Goal: Task Accomplishment & Management: Manage account settings

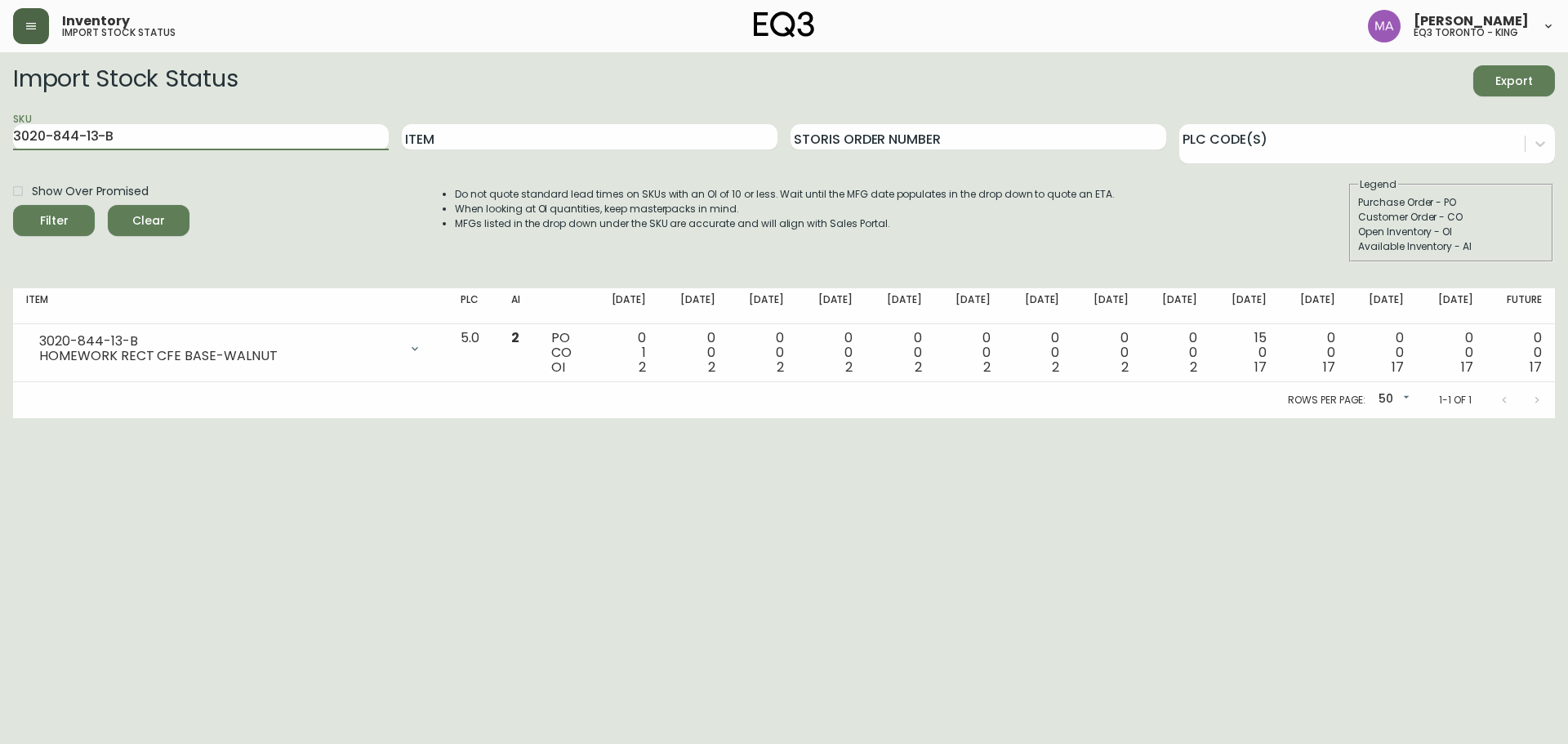
click at [26, 22] on icon "button" at bounding box center [30, 25] width 13 height 13
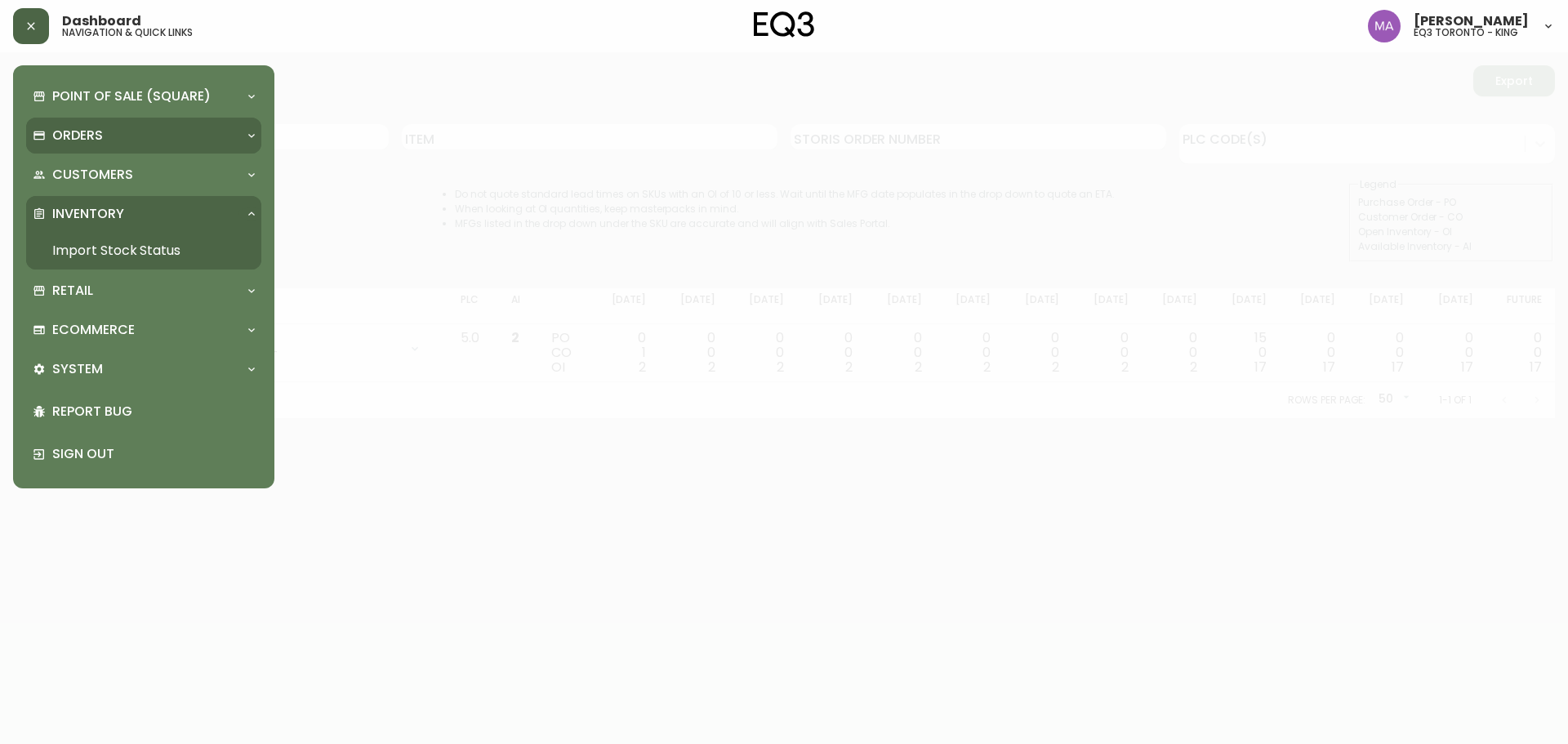
click at [88, 139] on p "Orders" at bounding box center [77, 135] width 51 height 18
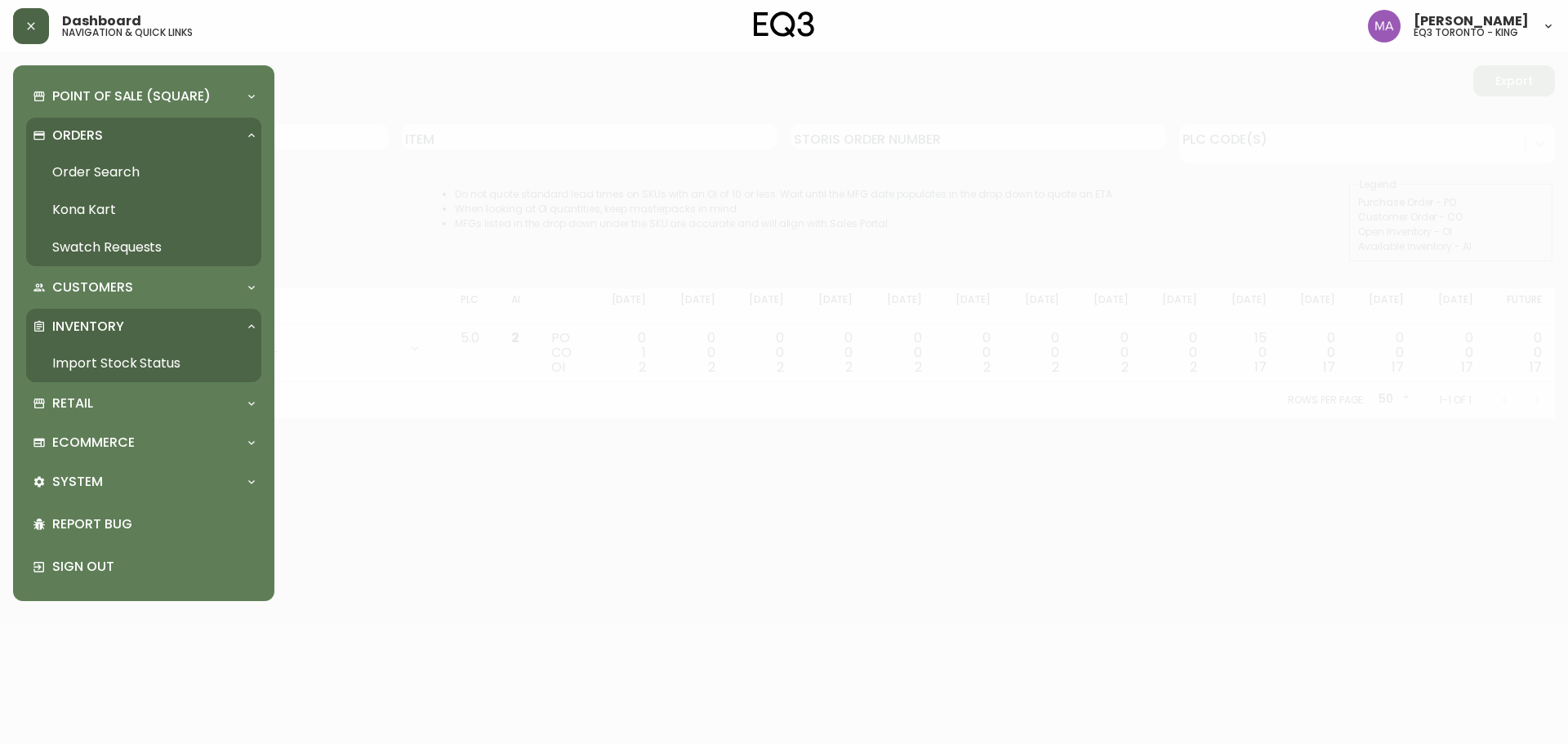
click at [92, 168] on link "Order Search" at bounding box center [144, 173] width 235 height 37
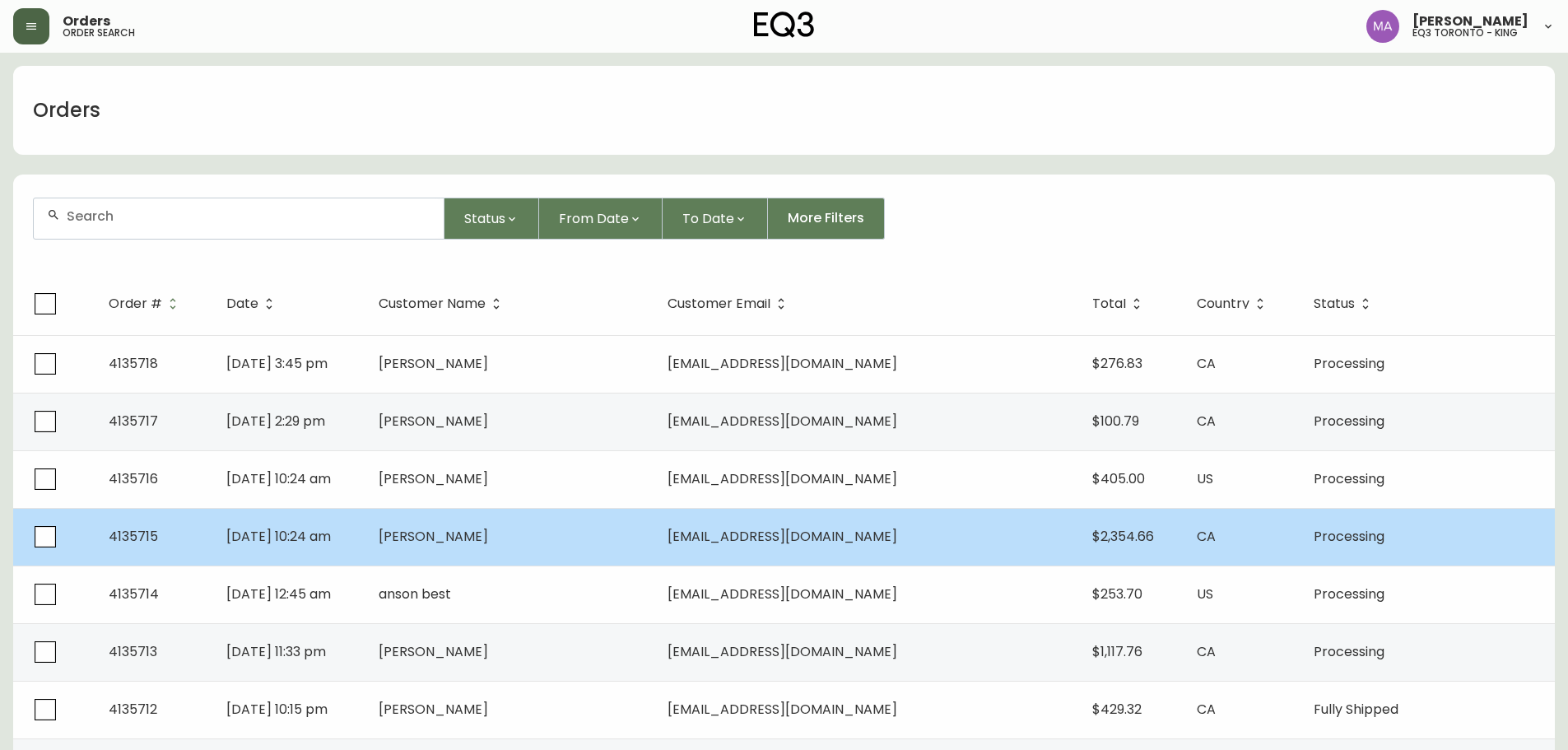
click at [589, 530] on td "[PERSON_NAME]" at bounding box center [510, 537] width 289 height 57
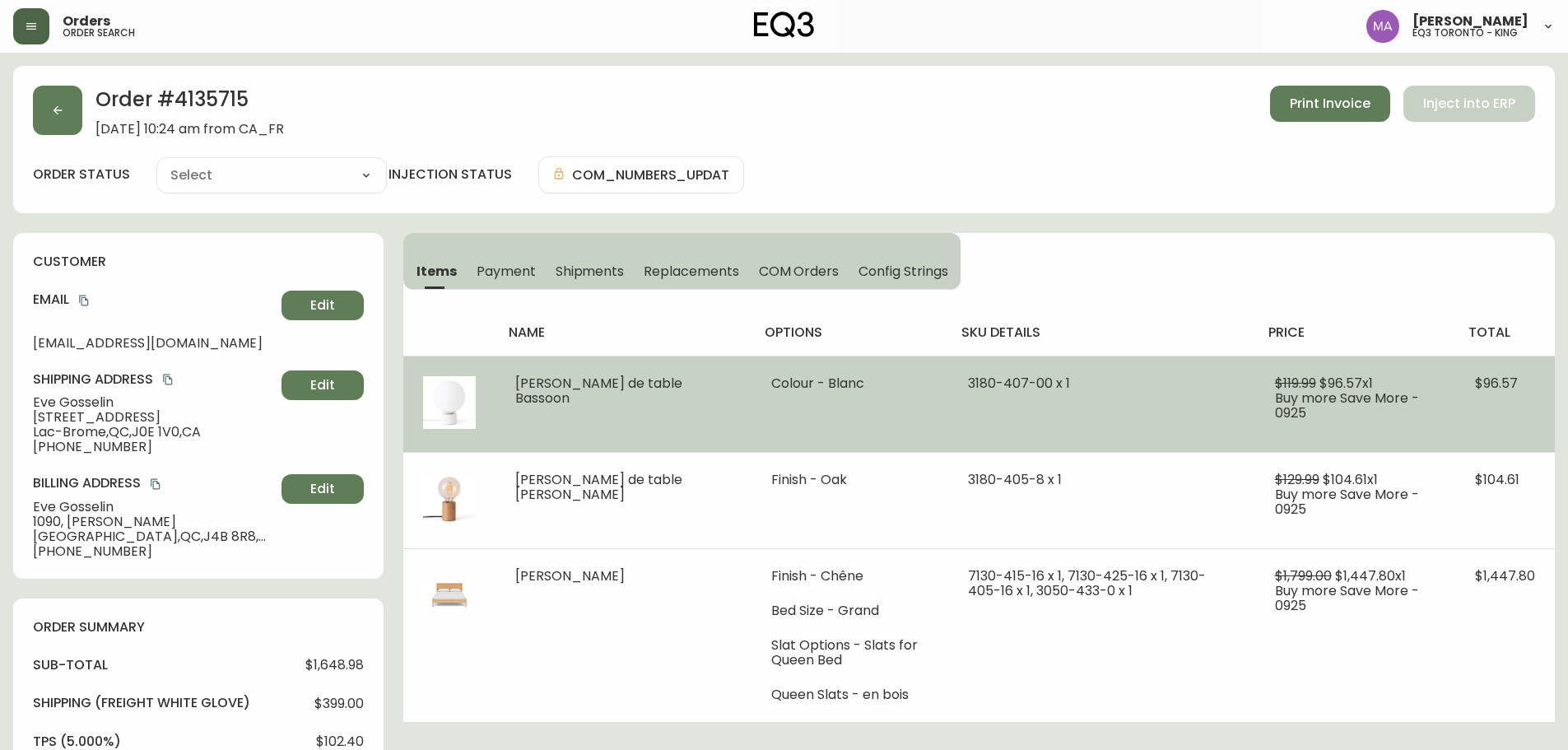
type input "Processing"
select select "PROCESSING"
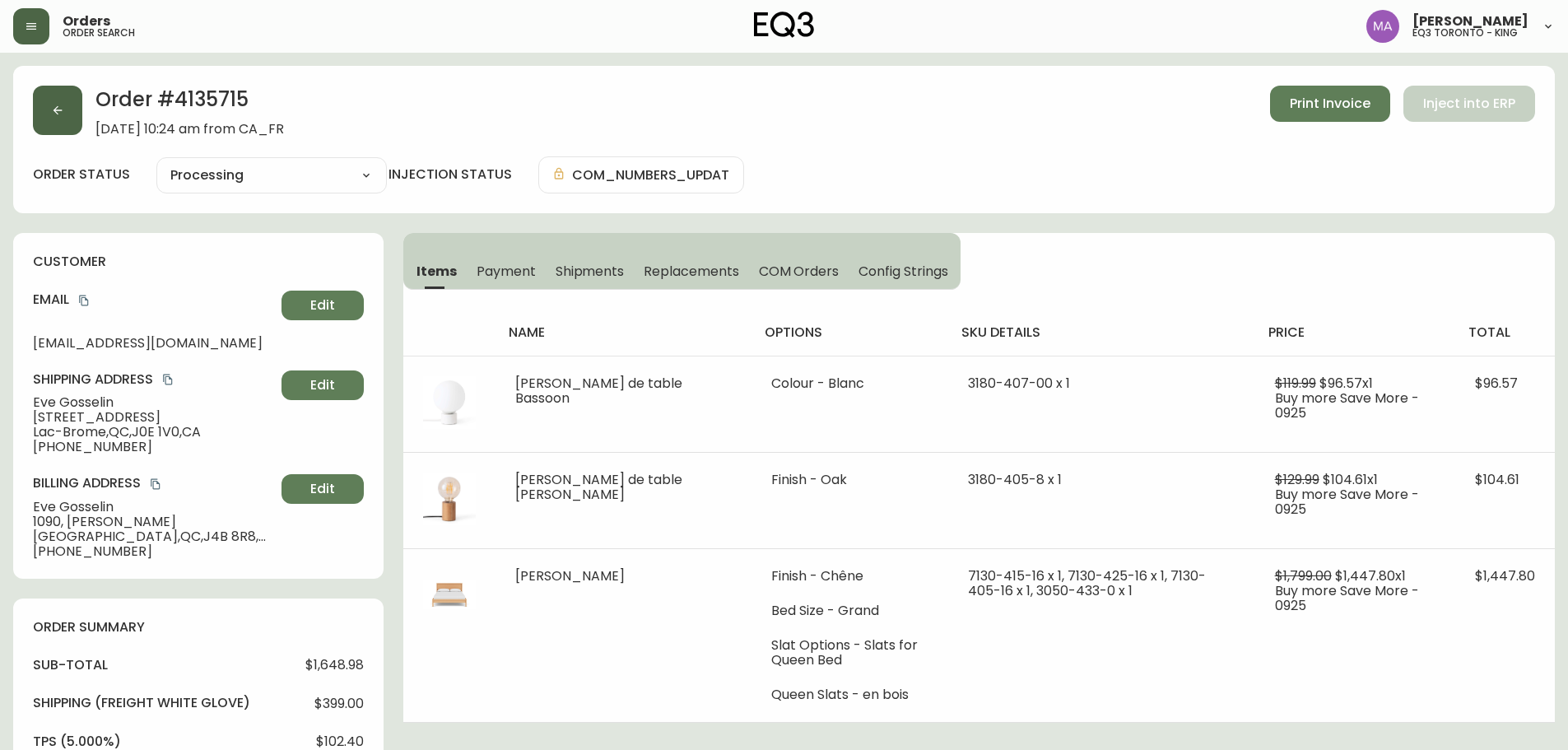
click at [60, 125] on button "button" at bounding box center [57, 111] width 49 height 49
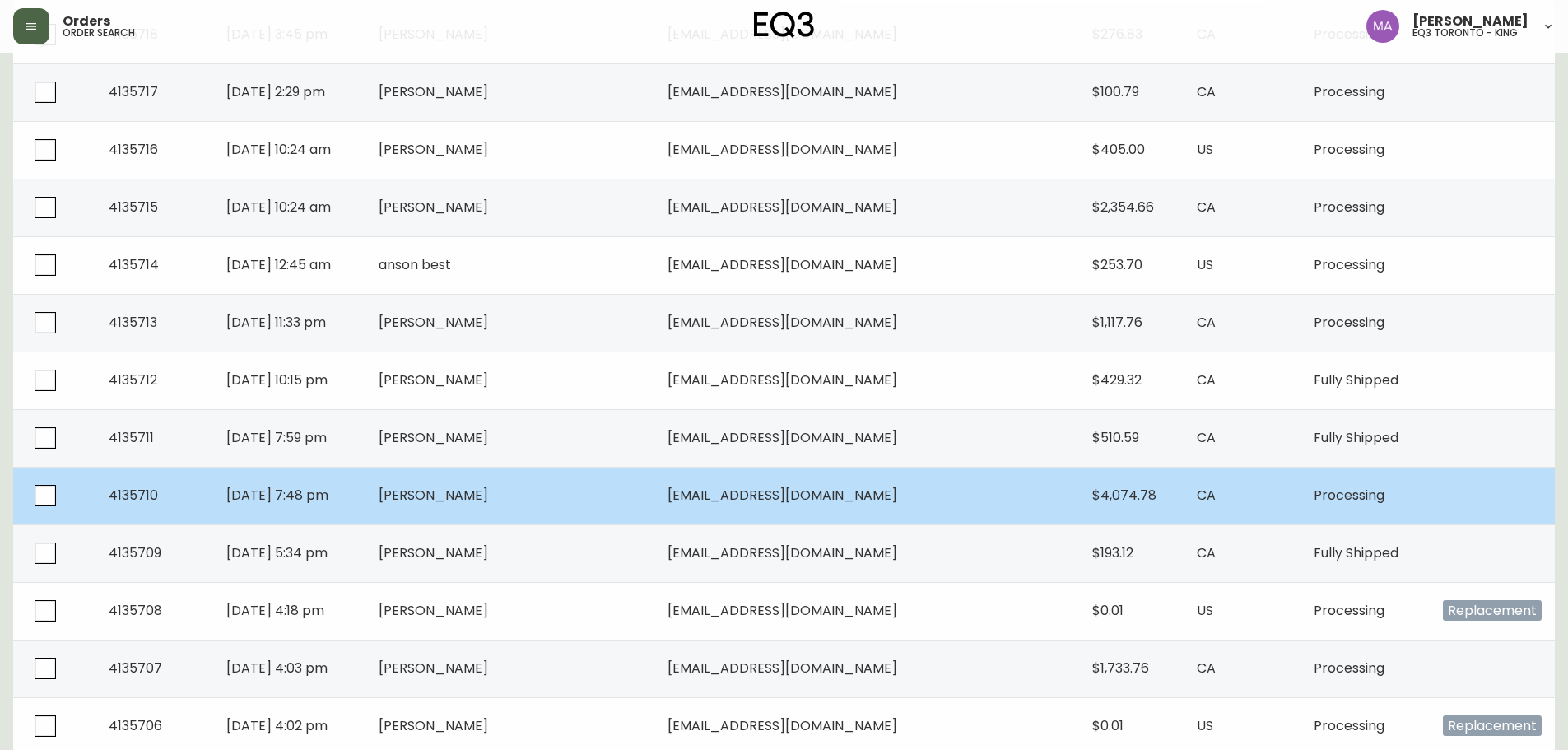
click at [619, 500] on td "[PERSON_NAME]" at bounding box center [510, 495] width 289 height 57
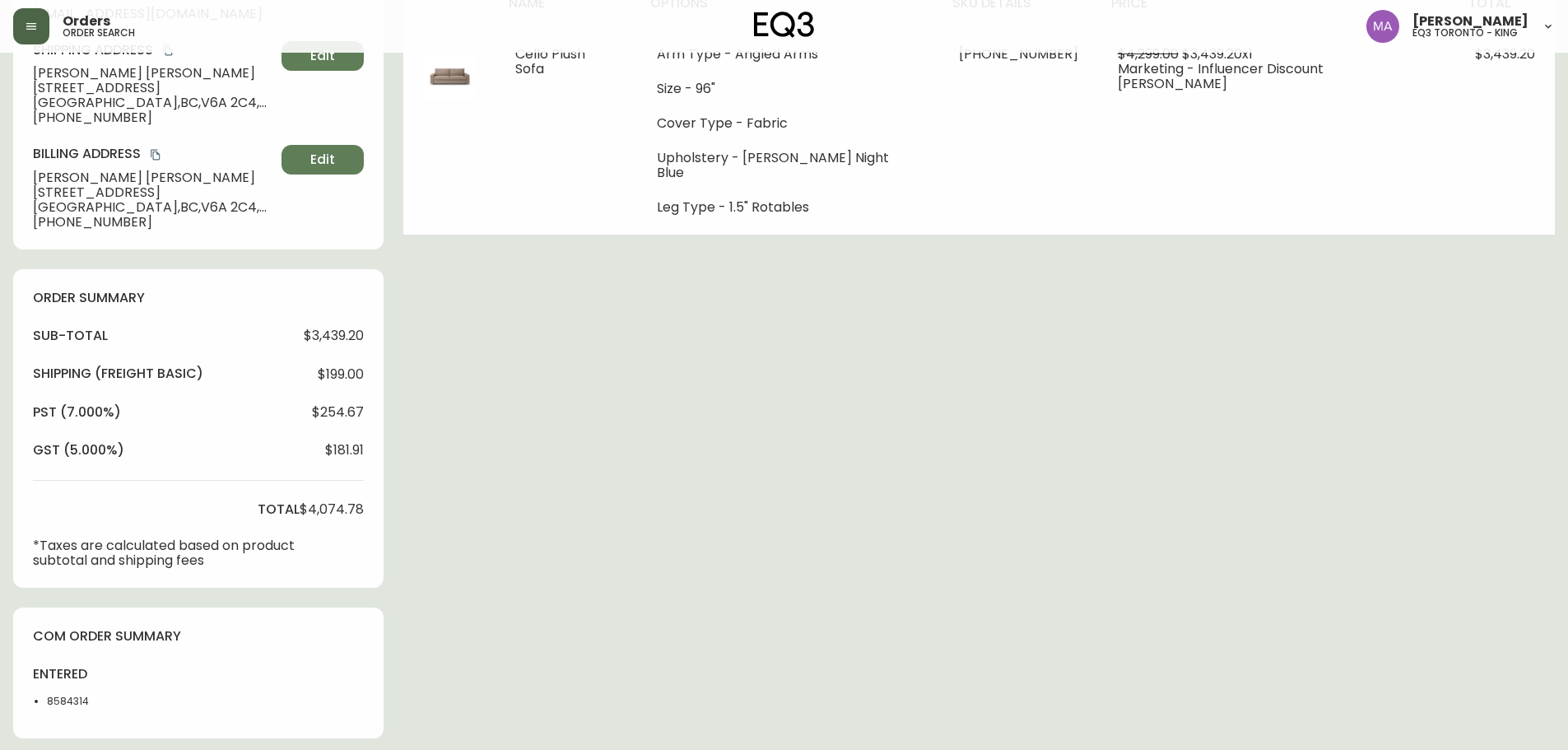
type input "Processing"
select select "PROCESSING"
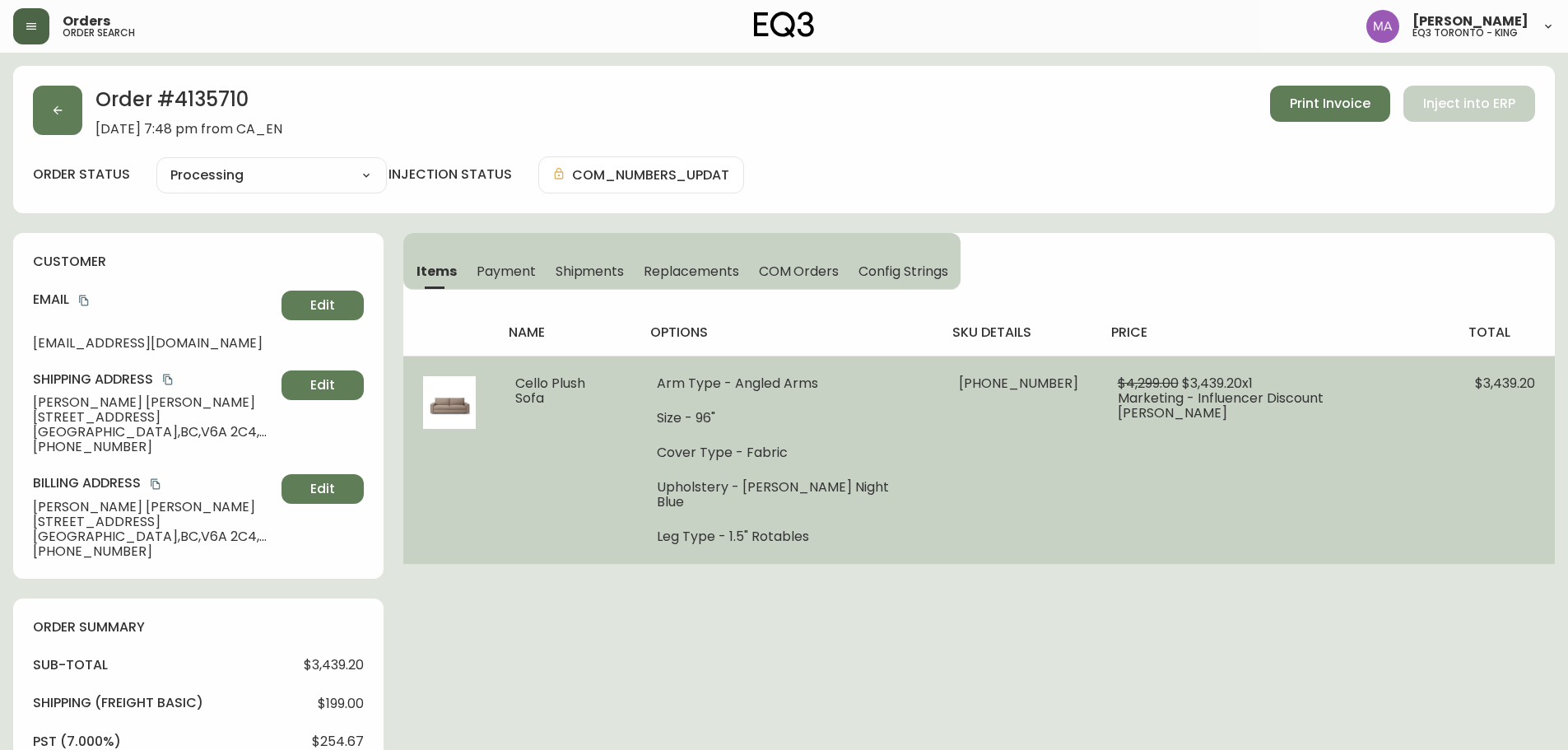
click at [1391, 390] on td "$4,299.00 $3,439.20 x 1 Marketing - Influencer Discount [PERSON_NAME]" at bounding box center [1276, 459] width 357 height 208
drag, startPoint x: 1387, startPoint y: 399, endPoint x: 1294, endPoint y: 405, distance: 93.2
click at [1294, 405] on td "$4,299.00 $3,439.20 x 1 Marketing - Influencer Discount [PERSON_NAME]" at bounding box center [1276, 459] width 357 height 208
copy span "[PERSON_NAME]"
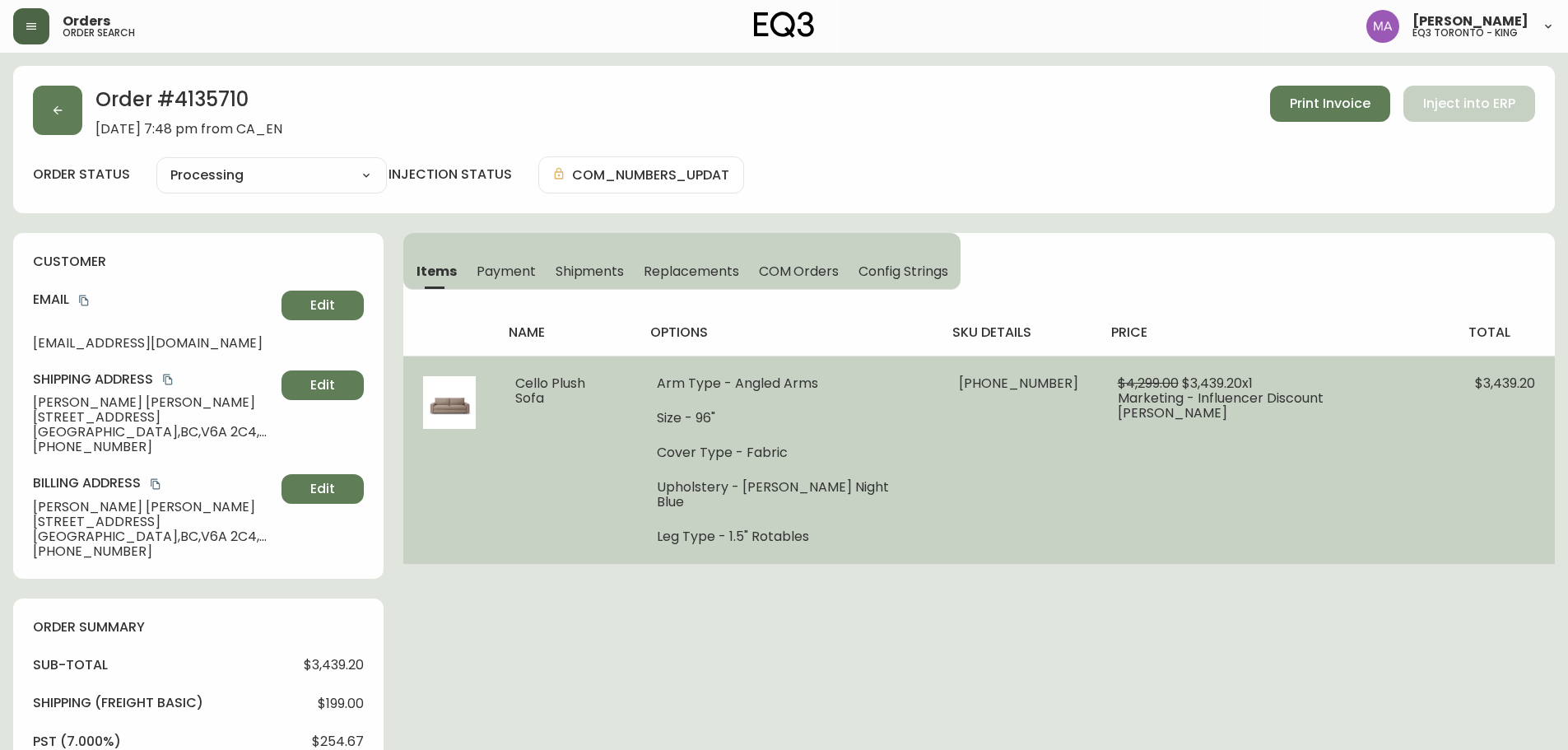
click at [1165, 426] on td "$4,299.00 $3,439.20 x 1 Marketing - Influencer Discount [PERSON_NAME]" at bounding box center [1276, 459] width 357 height 208
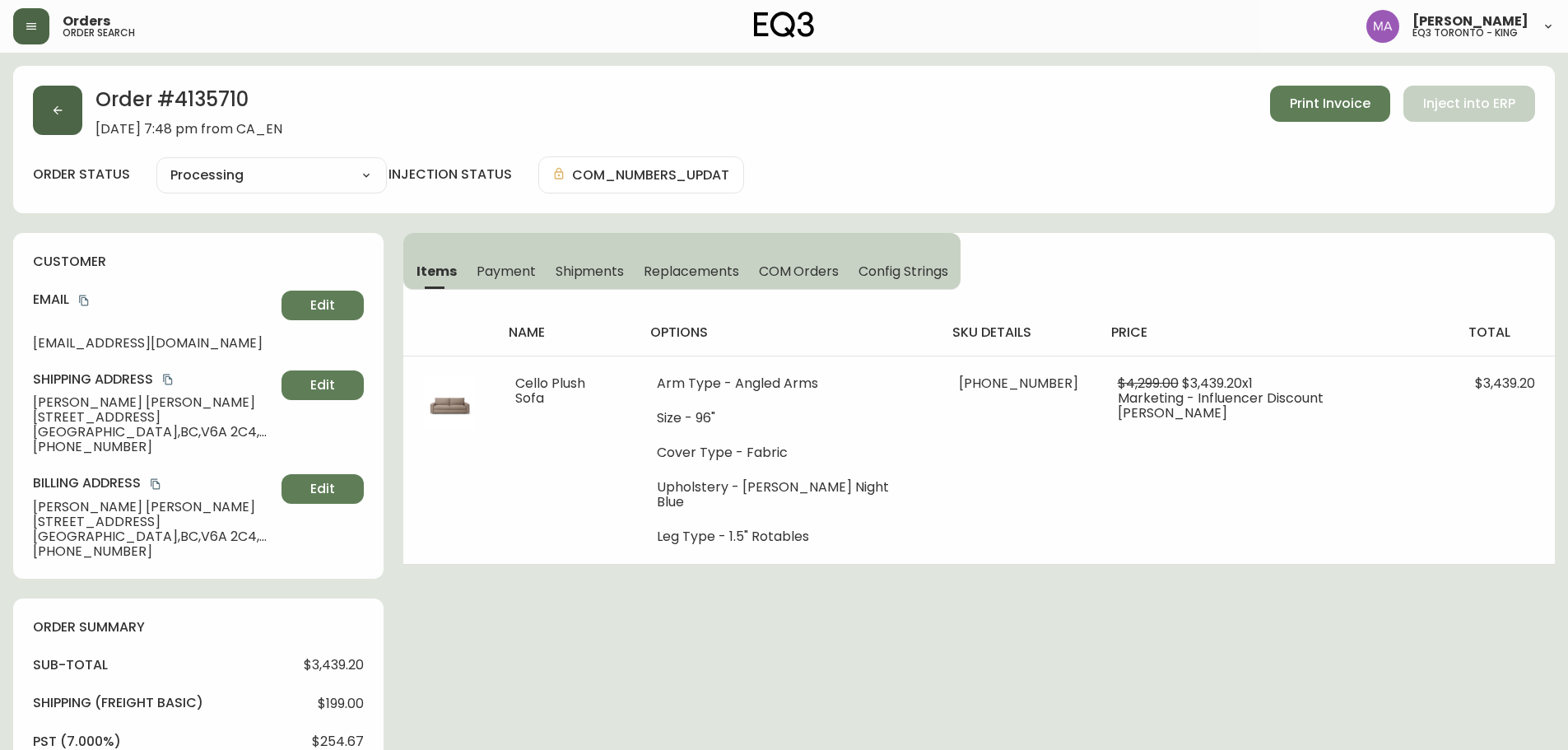
click at [52, 109] on icon "button" at bounding box center [57, 110] width 13 height 13
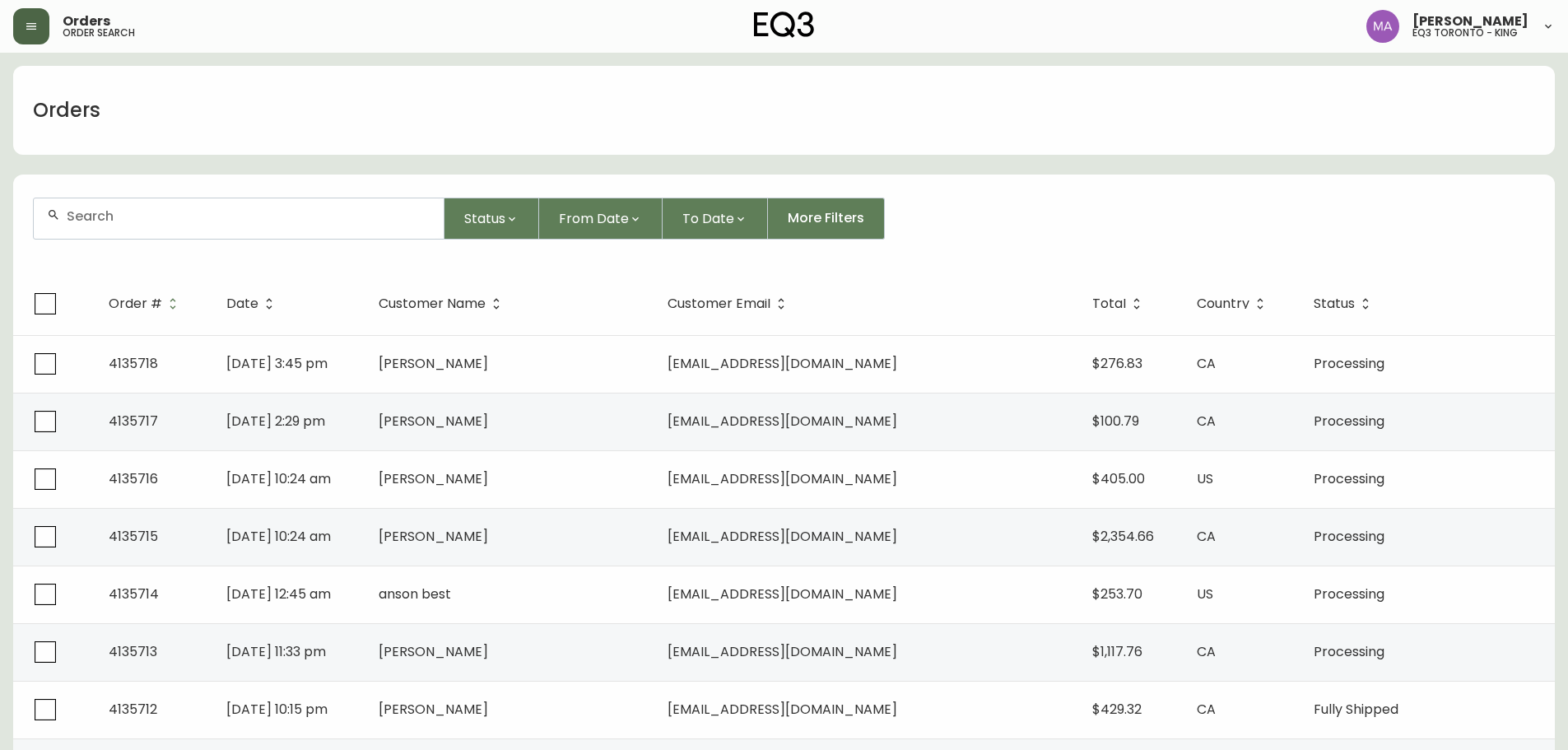
click at [50, 30] on div "Orders order search" at bounding box center [270, 26] width 514 height 37
click at [37, 31] on icon "button" at bounding box center [31, 26] width 13 height 13
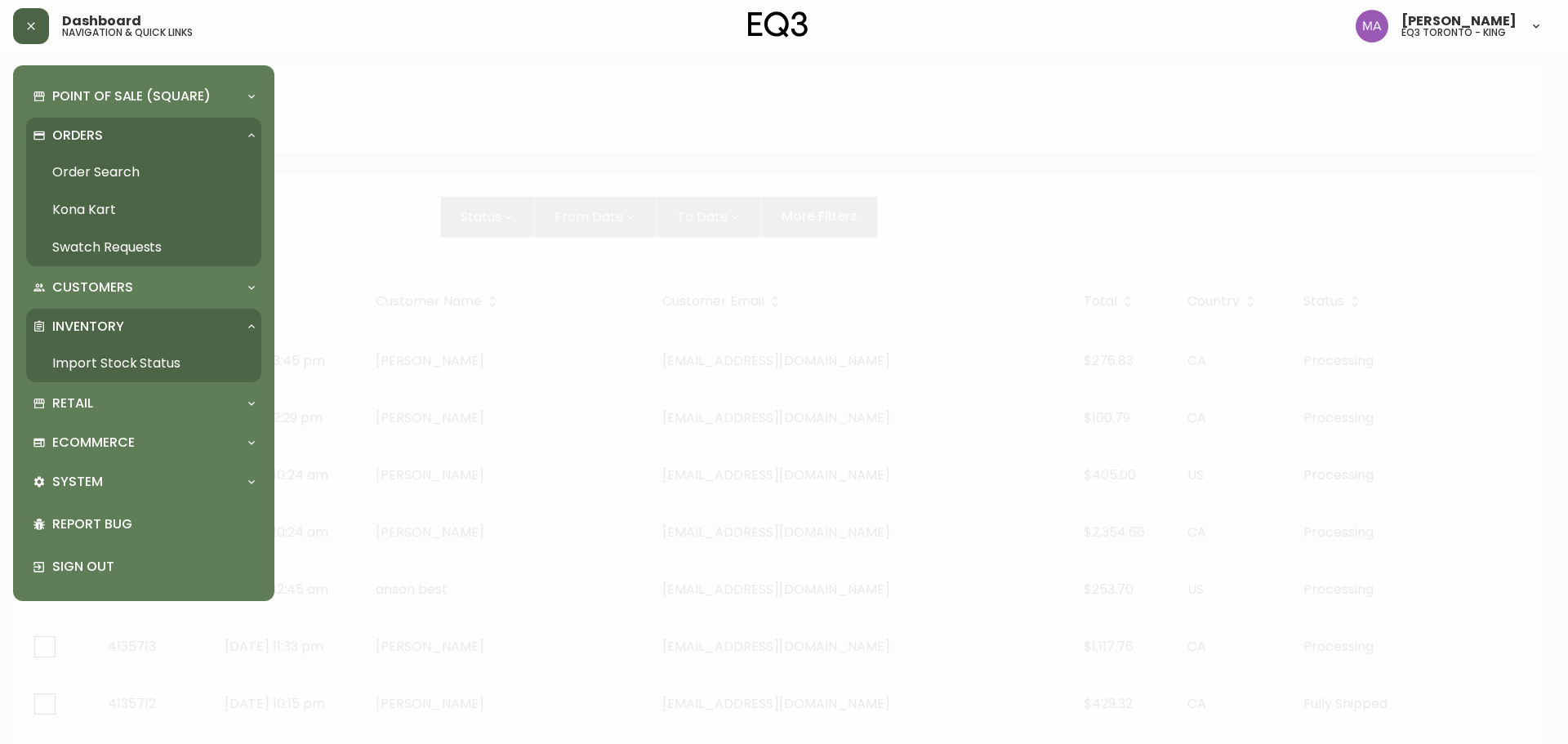
click at [105, 364] on link "Import Stock Status" at bounding box center [144, 363] width 235 height 37
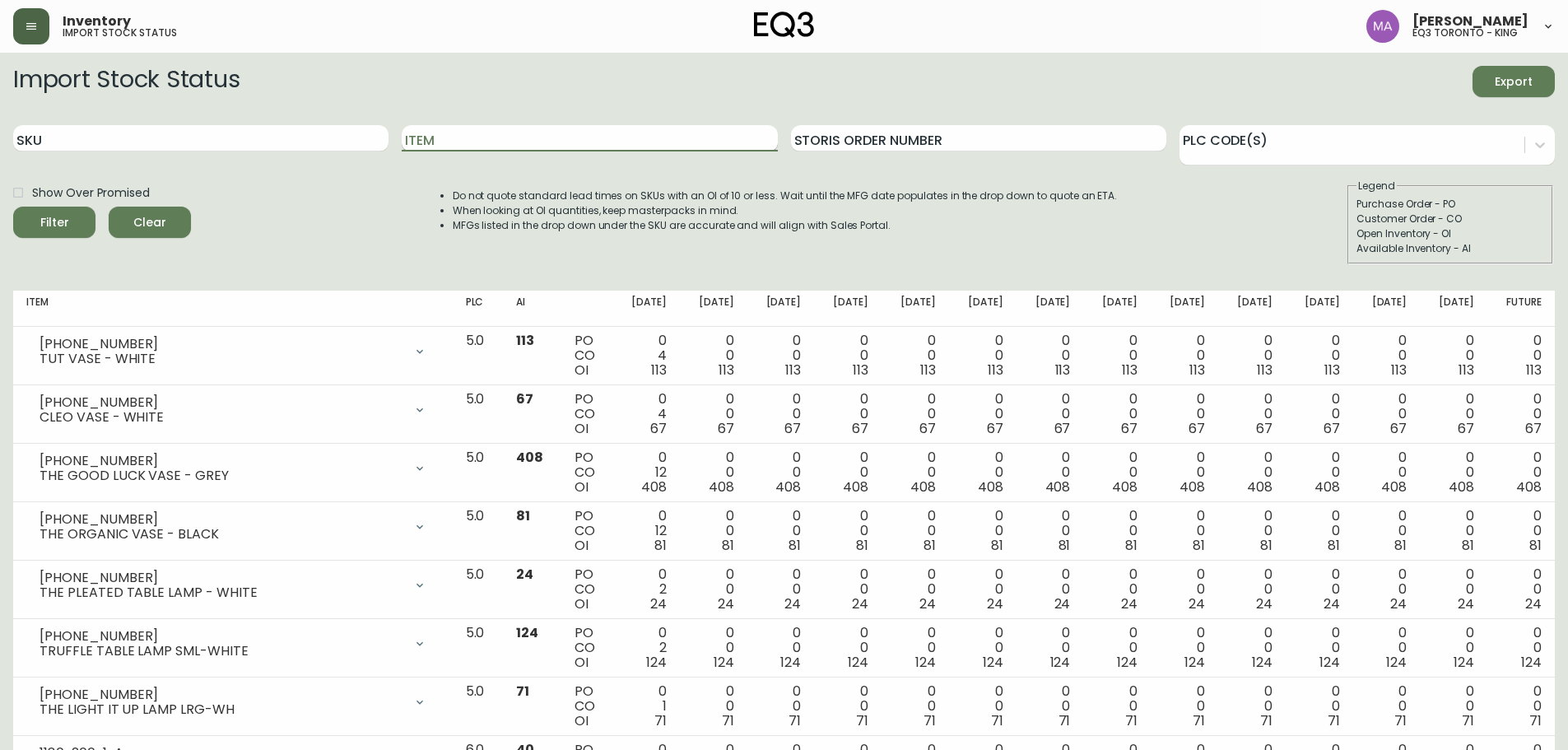
click at [547, 140] on input "Item" at bounding box center [589, 138] width 375 height 27
type input "STAGE"
click at [13, 207] on button "Filter" at bounding box center [53, 222] width 82 height 32
